Goal: Task Accomplishment & Management: Use online tool/utility

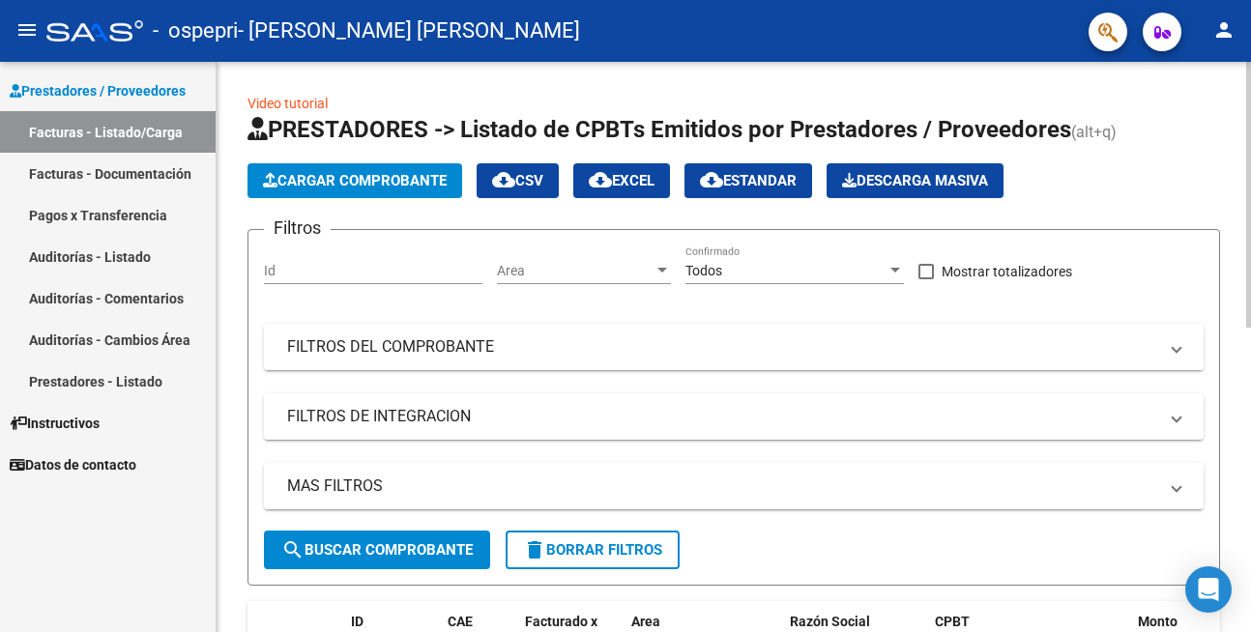
click at [515, 361] on mat-expansion-panel-header "FILTROS DEL COMPROBANTE" at bounding box center [734, 347] width 940 height 46
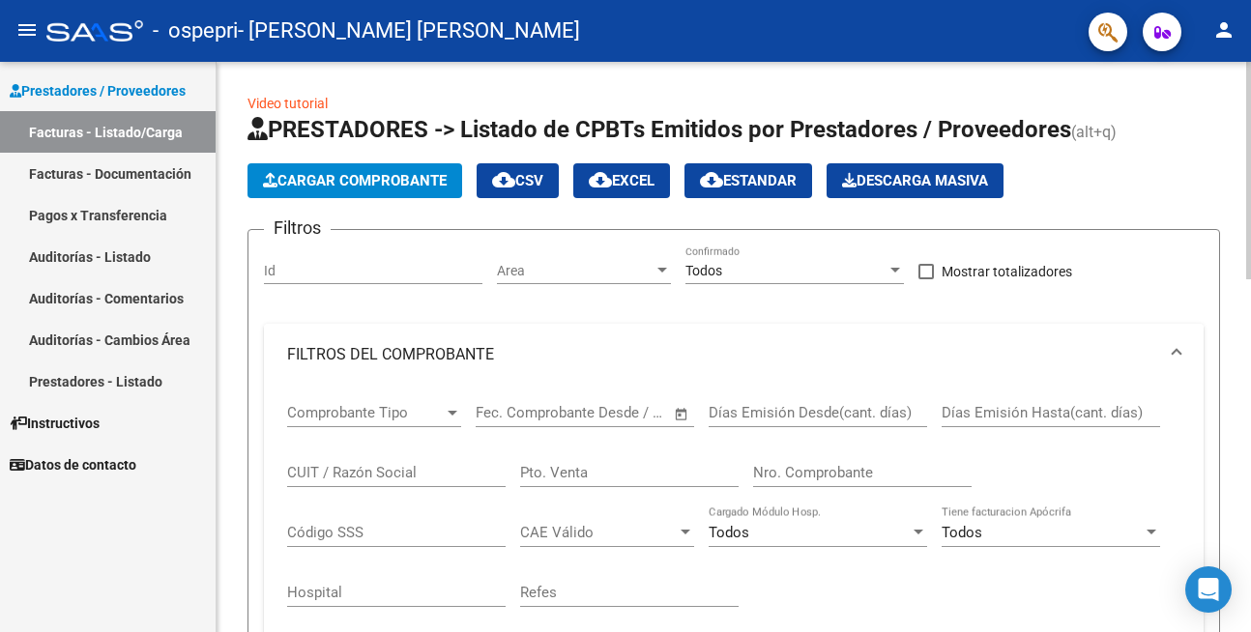
click at [515, 360] on mat-panel-title "FILTROS DEL COMPROBANTE" at bounding box center [722, 354] width 870 height 21
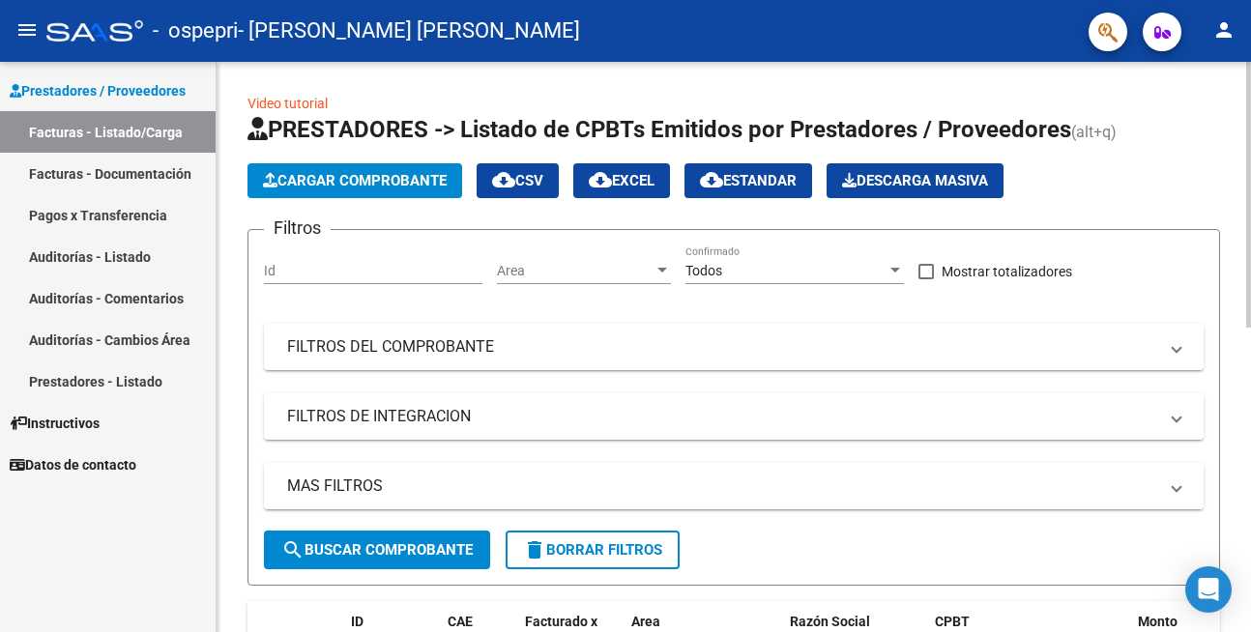
click at [501, 499] on mat-expansion-panel-header "MAS FILTROS" at bounding box center [734, 486] width 940 height 46
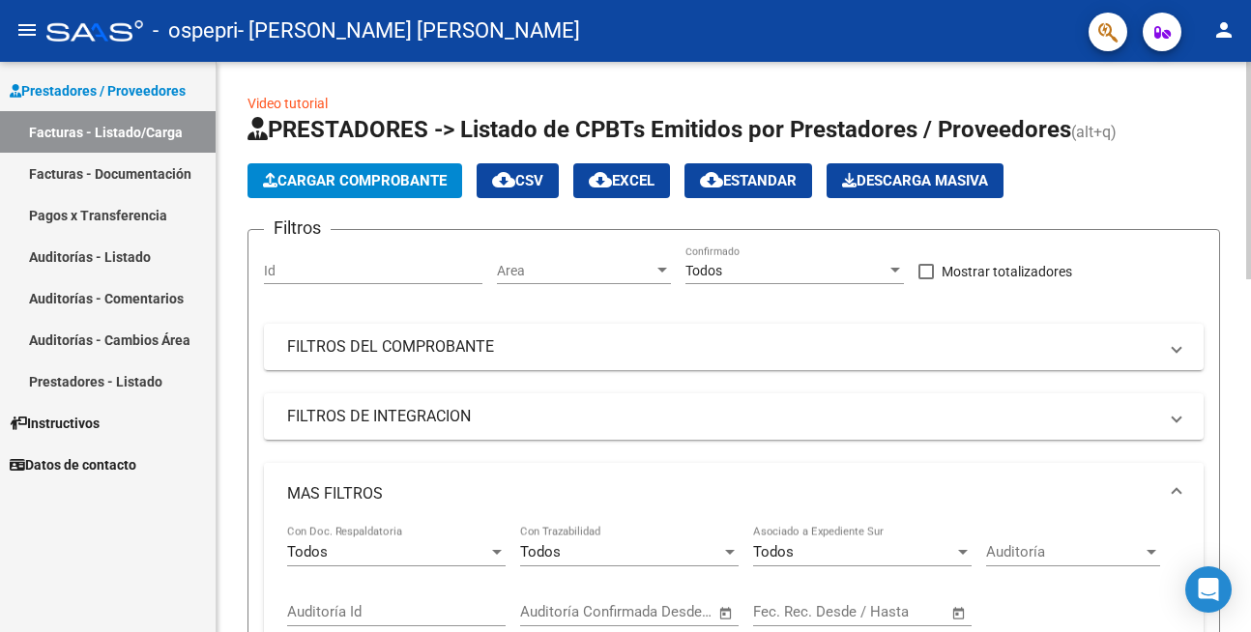
click at [501, 496] on mat-panel-title "MAS FILTROS" at bounding box center [722, 493] width 870 height 21
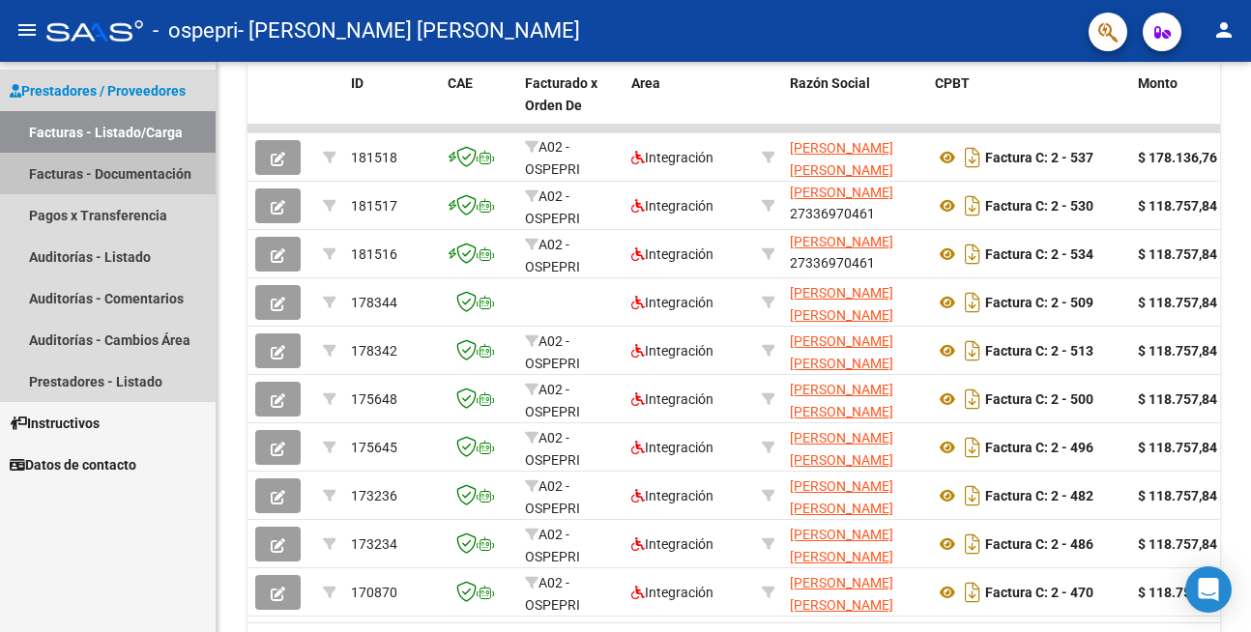
click at [131, 179] on link "Facturas - Documentación" at bounding box center [108, 174] width 216 height 42
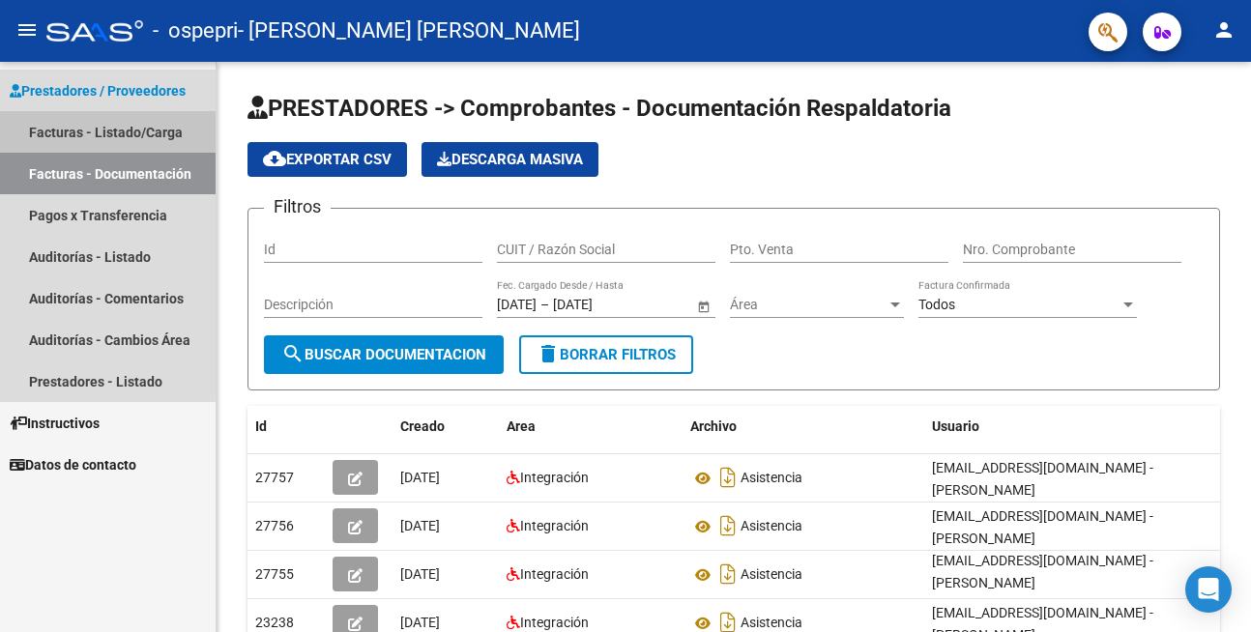
click at [97, 127] on link "Facturas - Listado/Carga" at bounding box center [108, 132] width 216 height 42
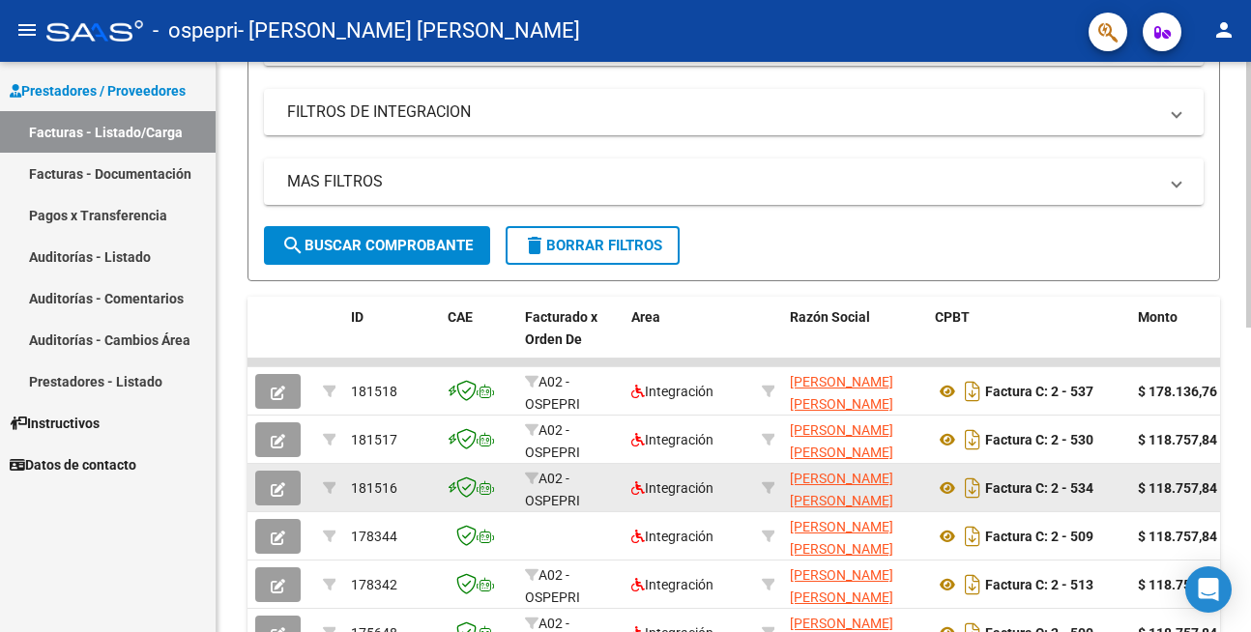
scroll to position [348, 0]
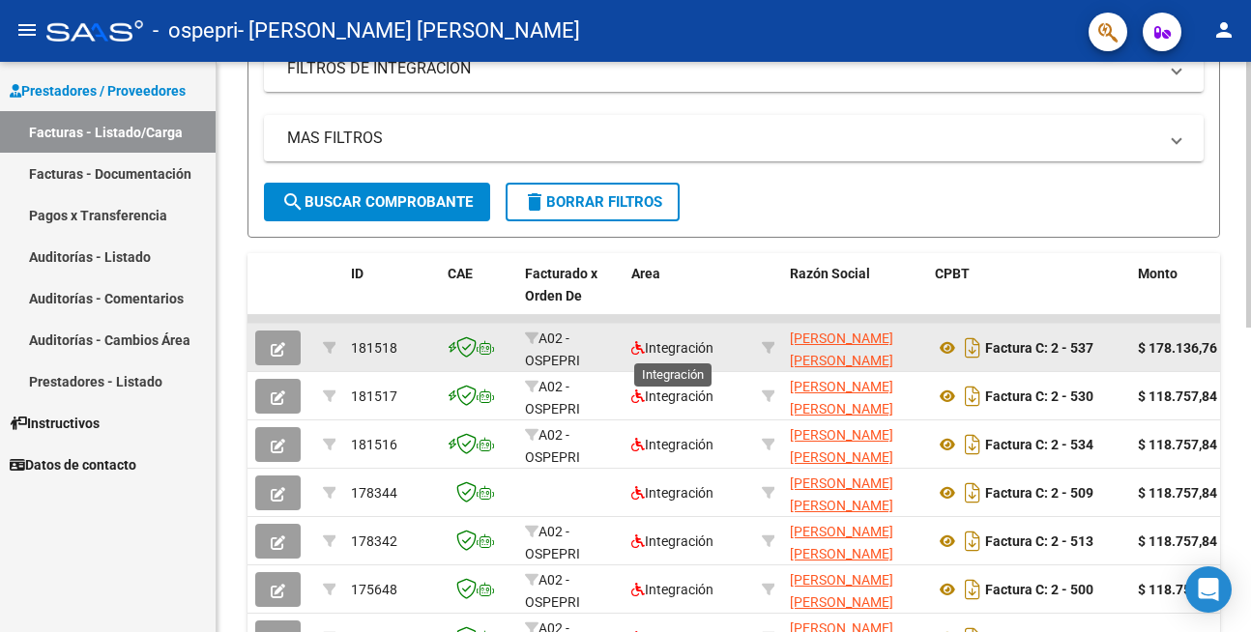
click at [671, 349] on span "Integración" at bounding box center [672, 347] width 82 height 15
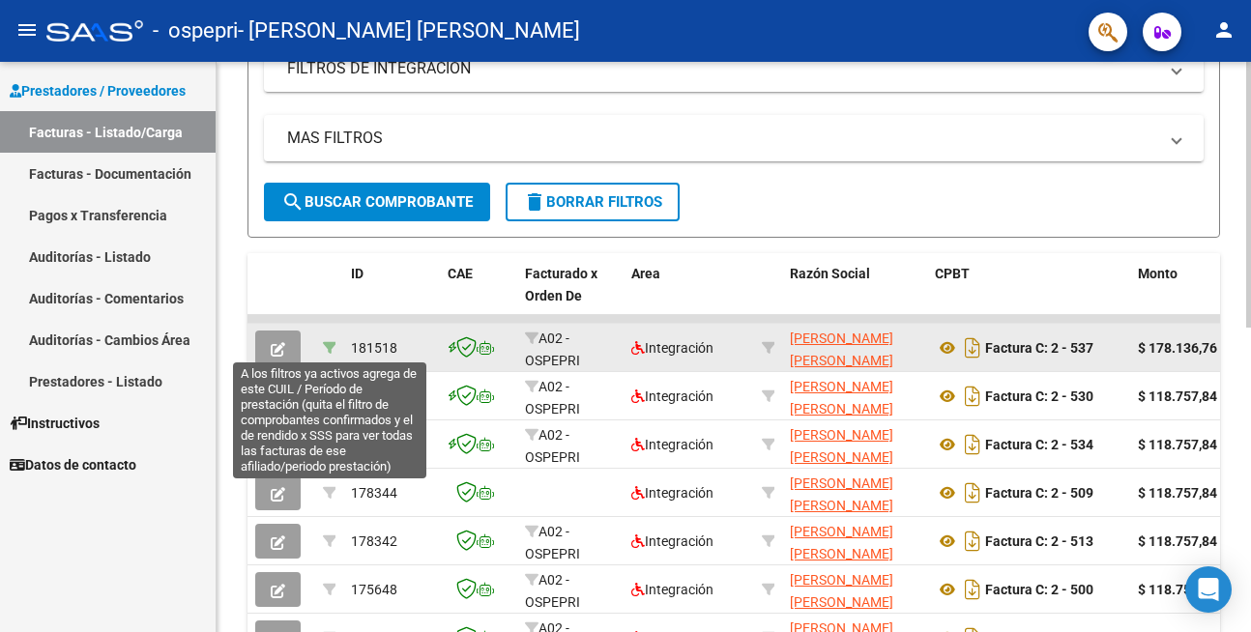
click at [331, 349] on icon at bounding box center [330, 348] width 14 height 14
type input "202507"
type input "23525300129"
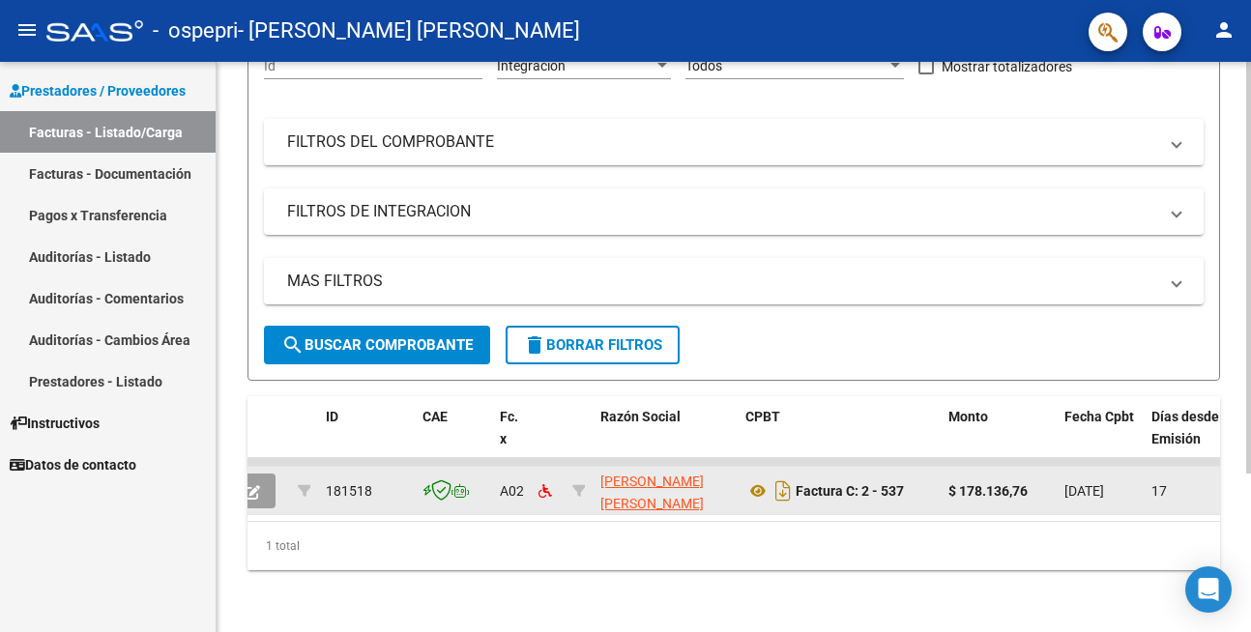
scroll to position [0, 0]
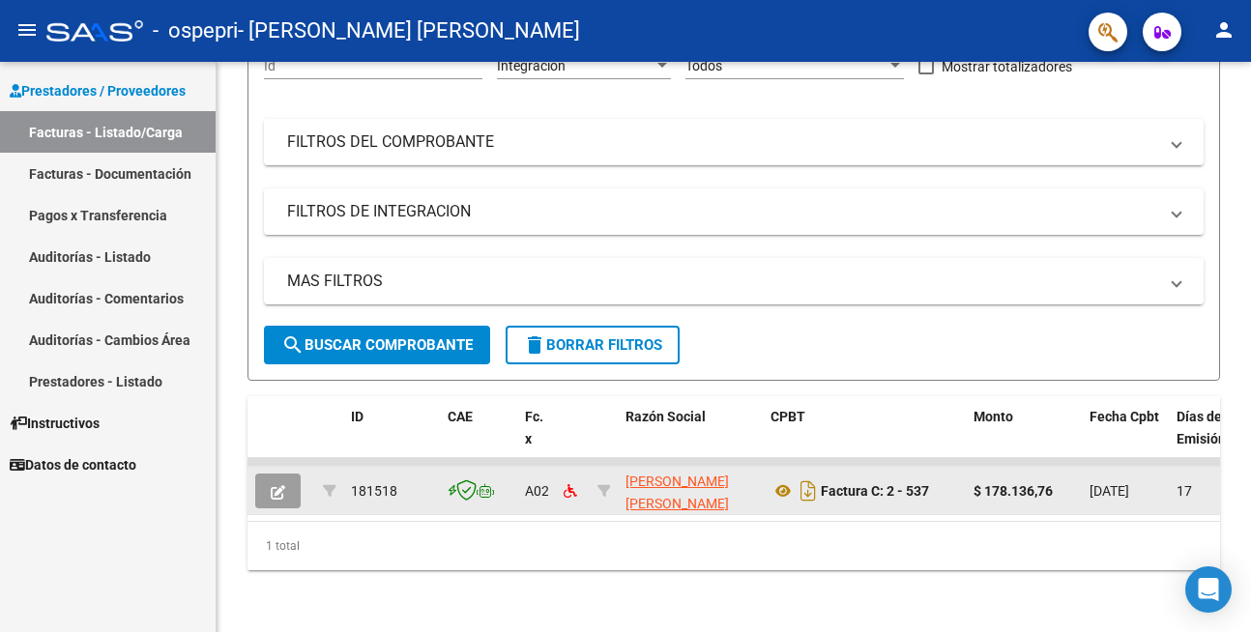
click at [162, 145] on link "Facturas - Listado/Carga" at bounding box center [108, 132] width 216 height 42
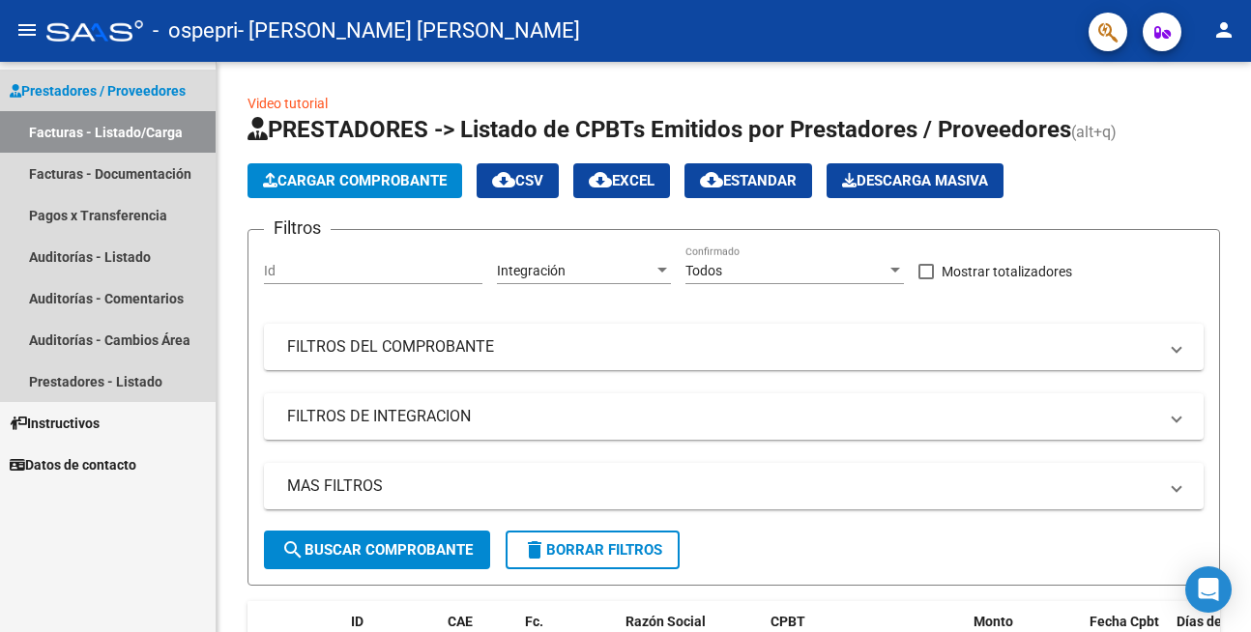
click at [145, 132] on link "Facturas - Listado/Carga" at bounding box center [108, 132] width 216 height 42
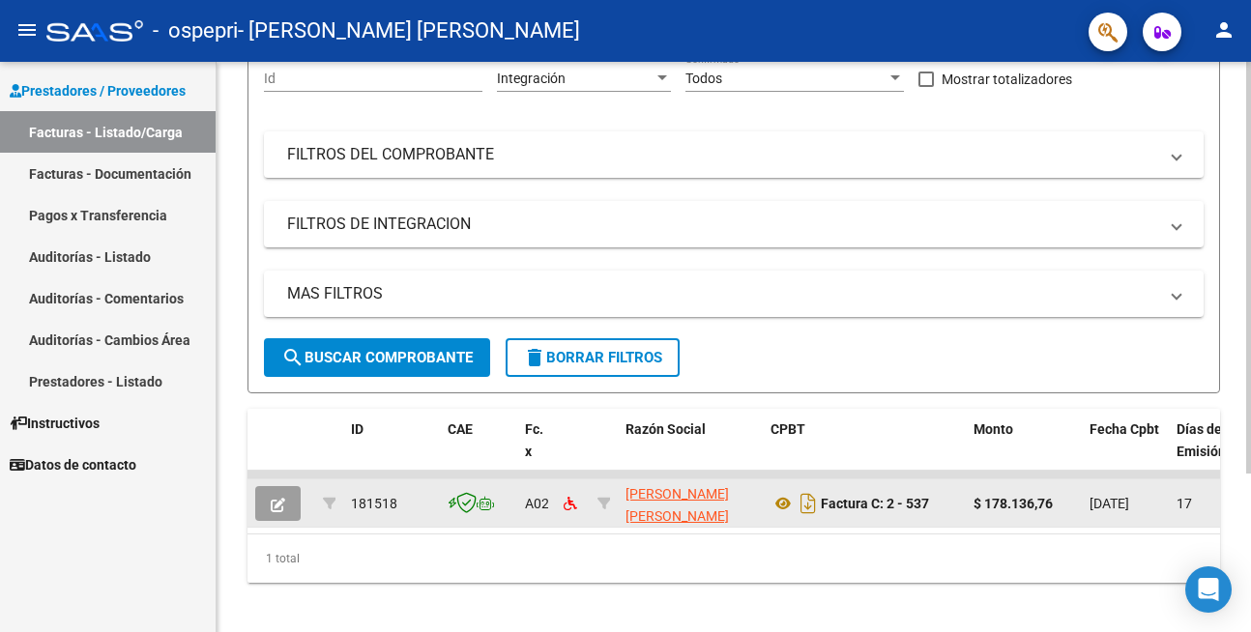
scroll to position [219, 0]
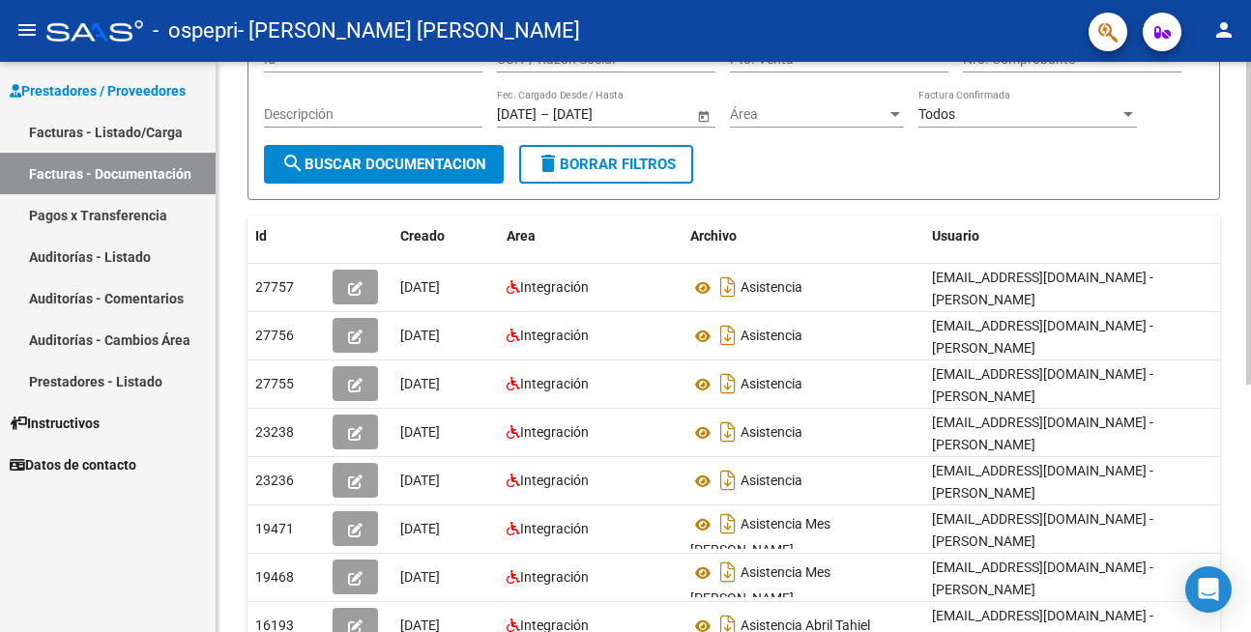
scroll to position [116, 0]
